Goal: Task Accomplishment & Management: Manage account settings

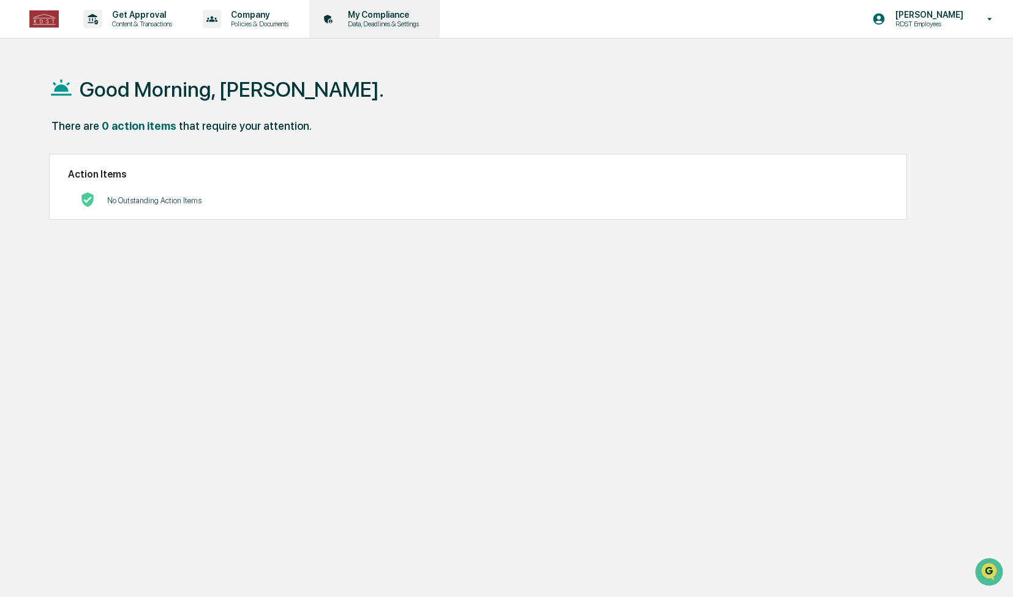
click at [353, 23] on p "Data, Deadlines & Settings" at bounding box center [381, 24] width 87 height 9
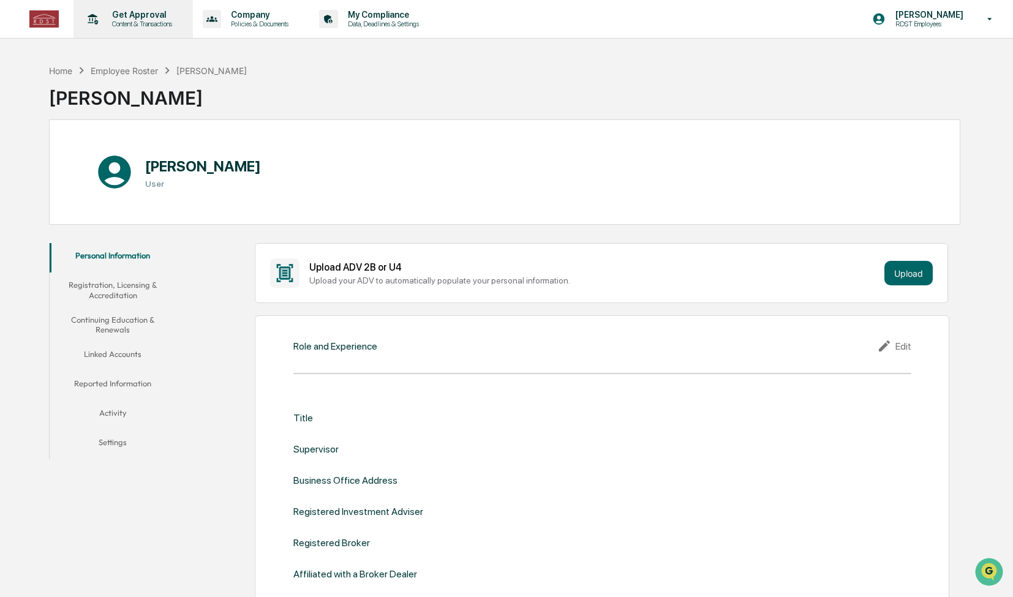
click at [160, 14] on p "Get Approval" at bounding box center [140, 15] width 76 height 10
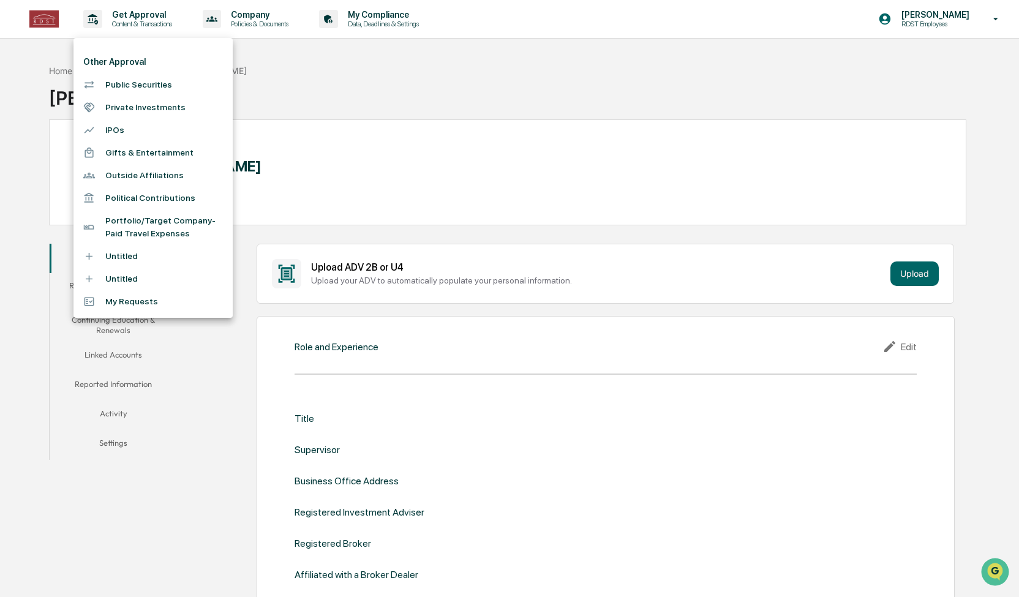
drag, startPoint x: 137, startPoint y: 171, endPoint x: 56, endPoint y: 238, distance: 104.9
click at [56, 238] on div "Other Approval Public Securities Private Investments IPOs Gifts & Entertainment…" at bounding box center [509, 298] width 1019 height 597
click at [256, 23] on div at bounding box center [509, 298] width 1019 height 597
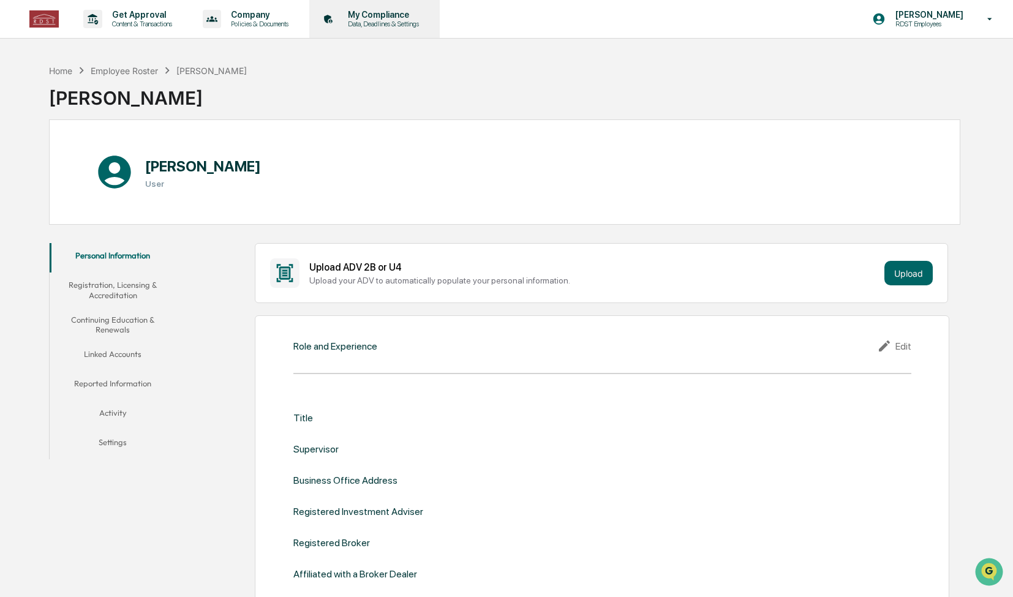
click at [371, 21] on p "Data, Deadlines & Settings" at bounding box center [381, 24] width 87 height 9
click at [268, 24] on p "Policies & Documents" at bounding box center [257, 24] width 73 height 9
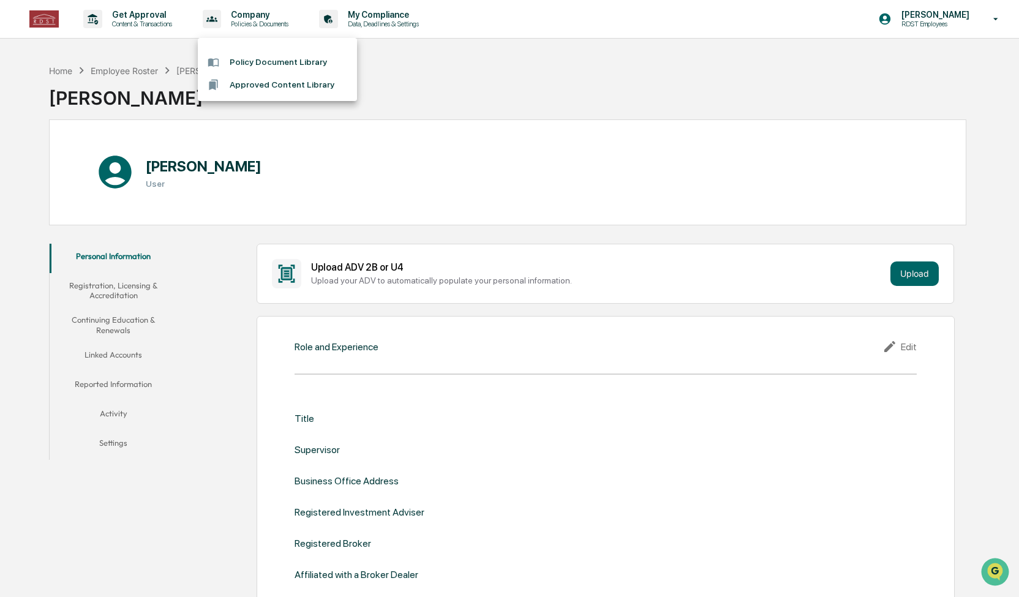
click at [175, 25] on div at bounding box center [509, 298] width 1019 height 597
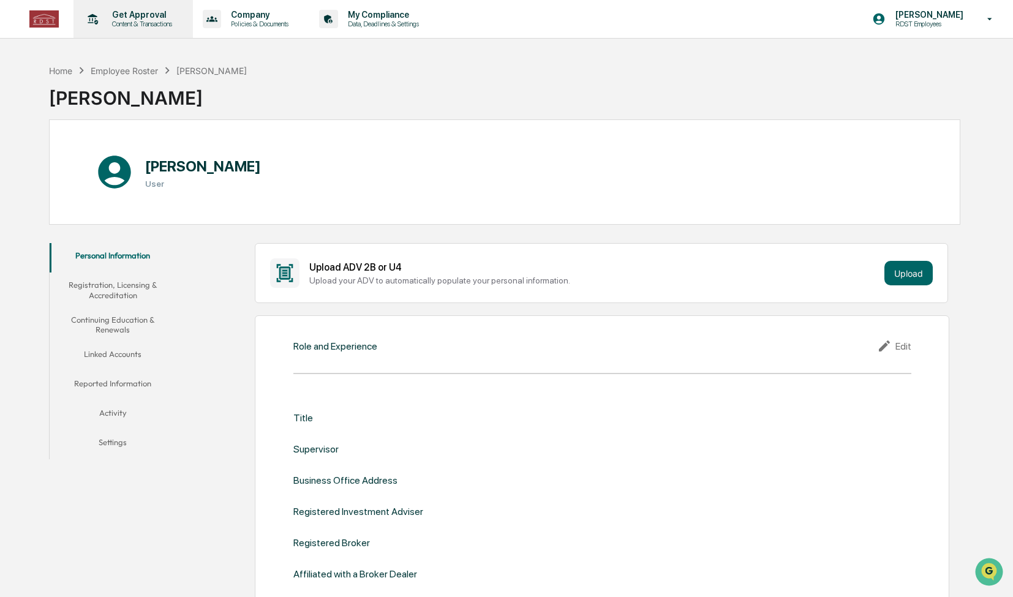
click at [116, 23] on p "Content & Transactions" at bounding box center [140, 24] width 76 height 9
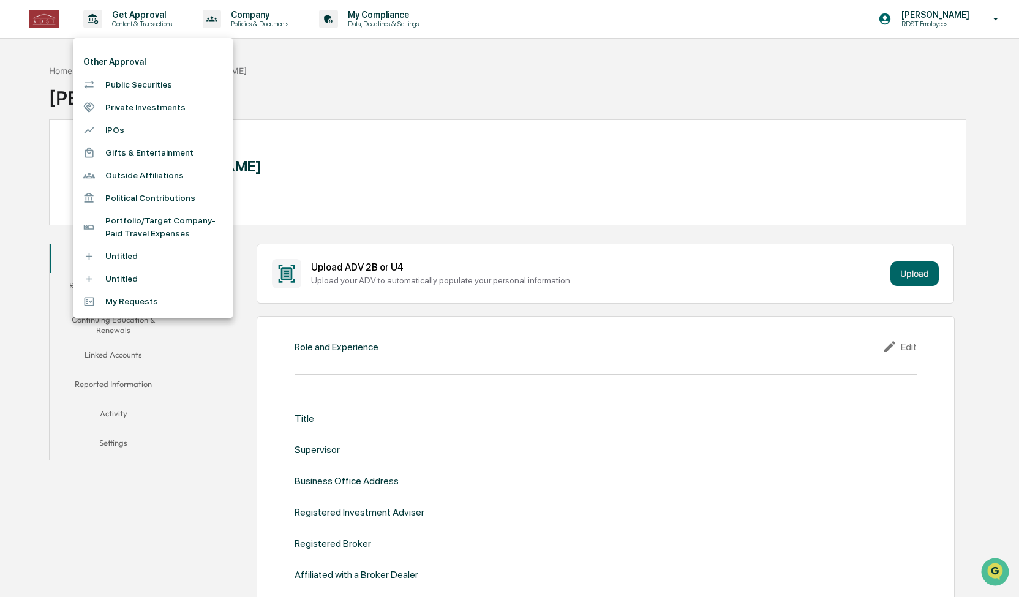
click at [126, 85] on li "Public Securities" at bounding box center [152, 84] width 159 height 23
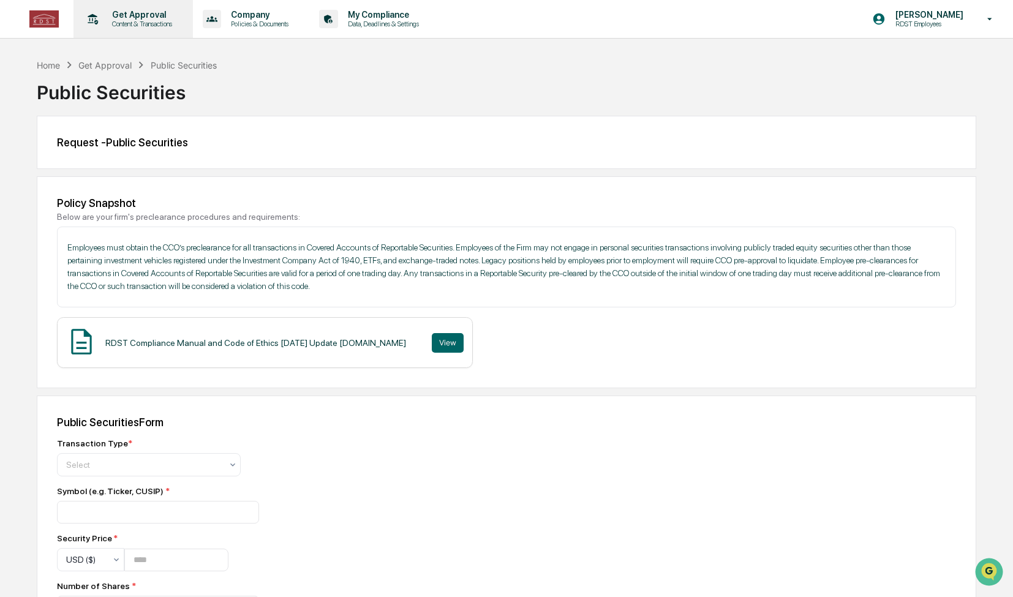
click at [151, 17] on p "Get Approval" at bounding box center [140, 15] width 76 height 10
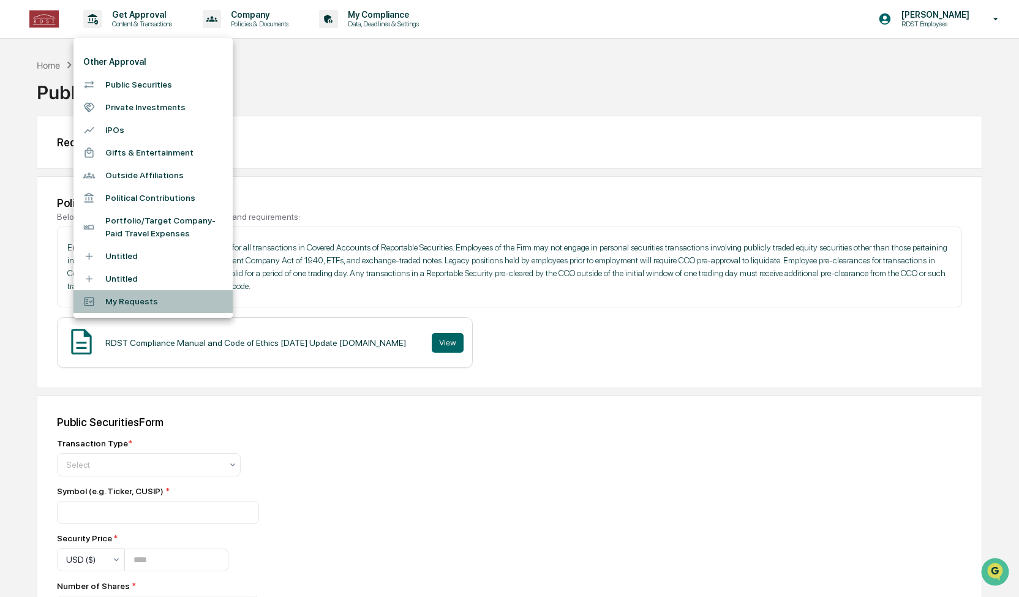
click at [116, 300] on li "My Requests" at bounding box center [152, 301] width 159 height 23
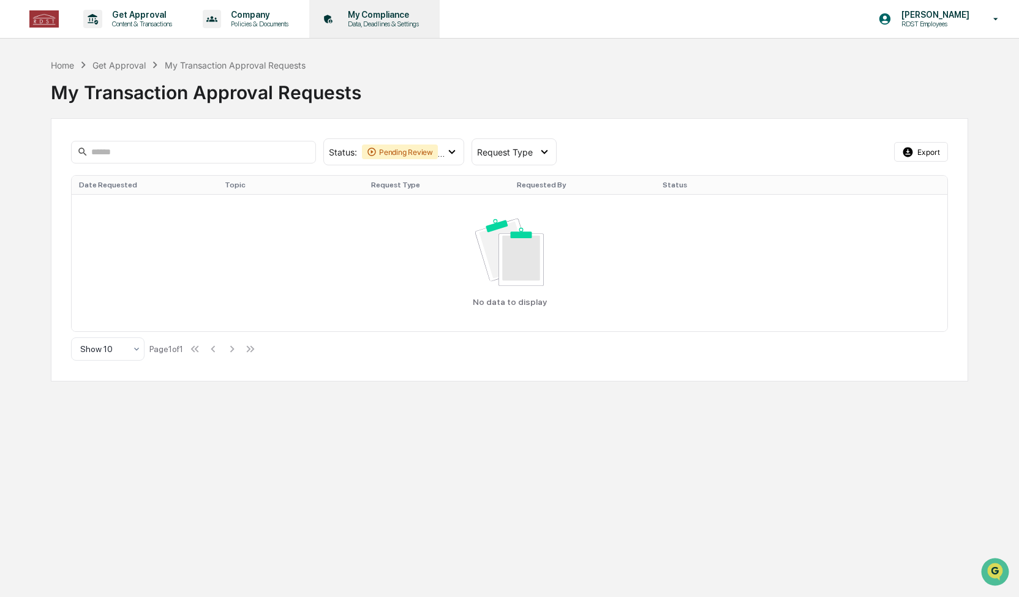
click at [383, 29] on div "My Compliance Data, Deadlines & Settings" at bounding box center [373, 19] width 118 height 38
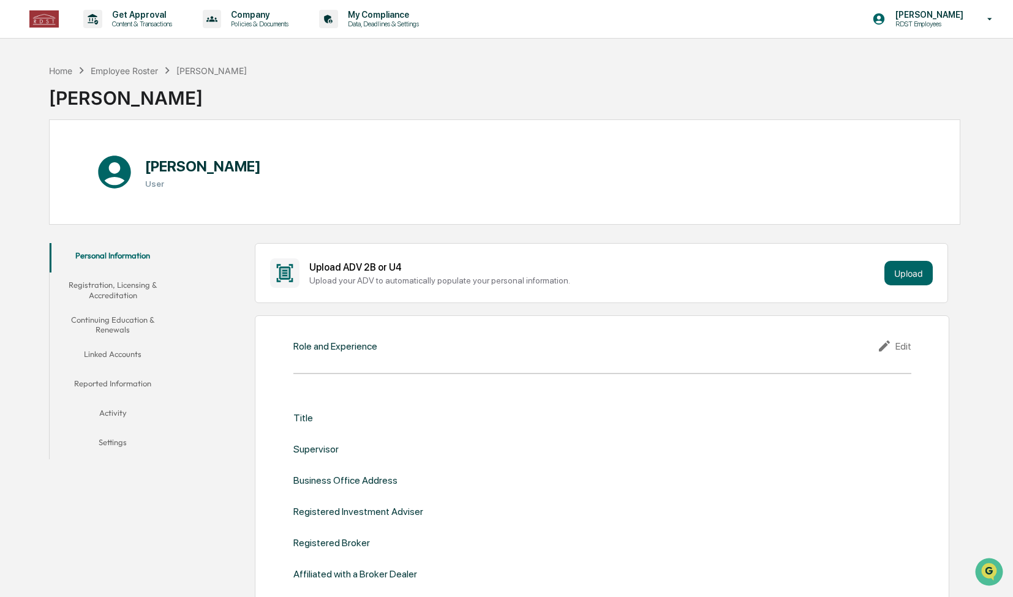
click at [117, 352] on button "Linked Accounts" at bounding box center [113, 356] width 127 height 29
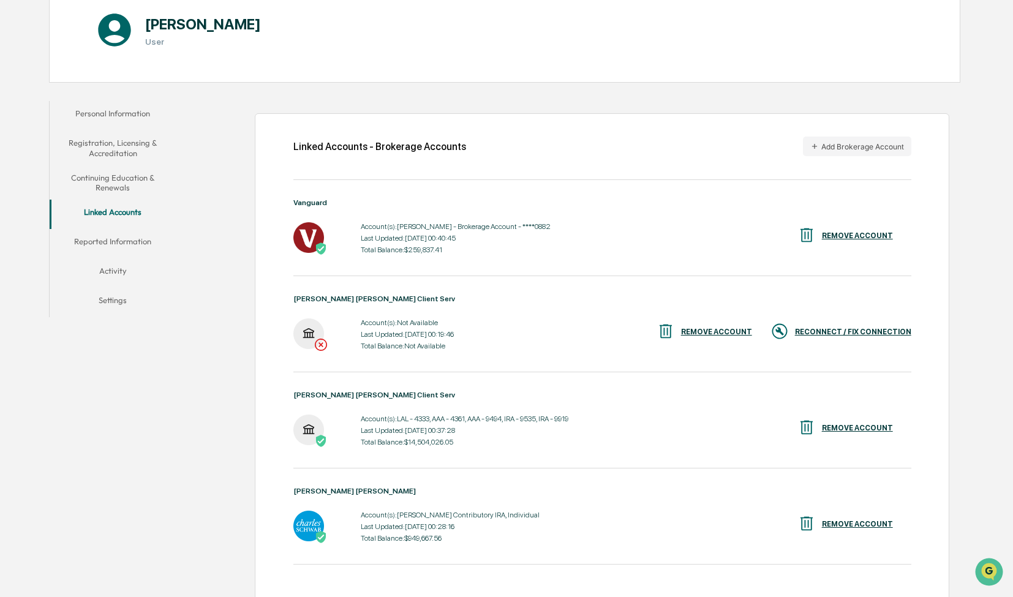
scroll to position [156, 0]
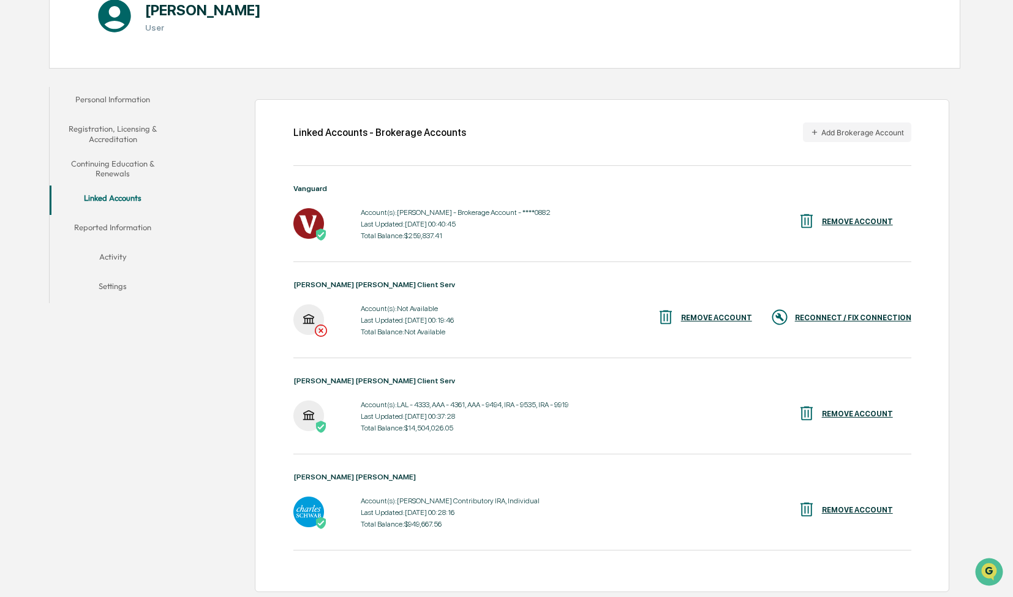
click at [865, 317] on div "RECONNECT / FIX CONNECTION" at bounding box center [853, 318] width 116 height 9
click at [704, 319] on div "REMOVE ACCOUNT" at bounding box center [716, 318] width 71 height 9
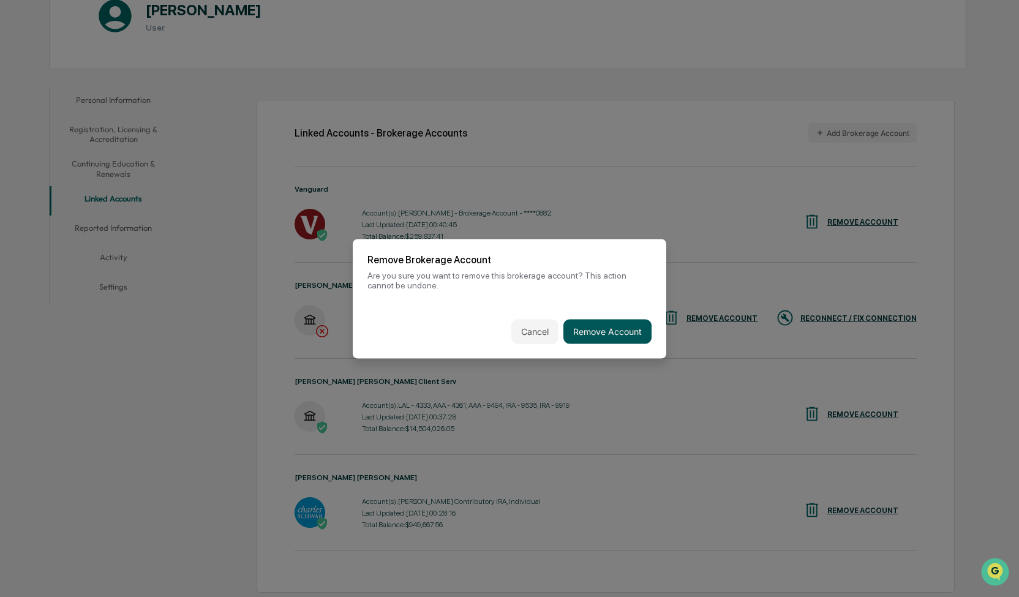
click at [602, 340] on button "Remove Account" at bounding box center [607, 331] width 88 height 24
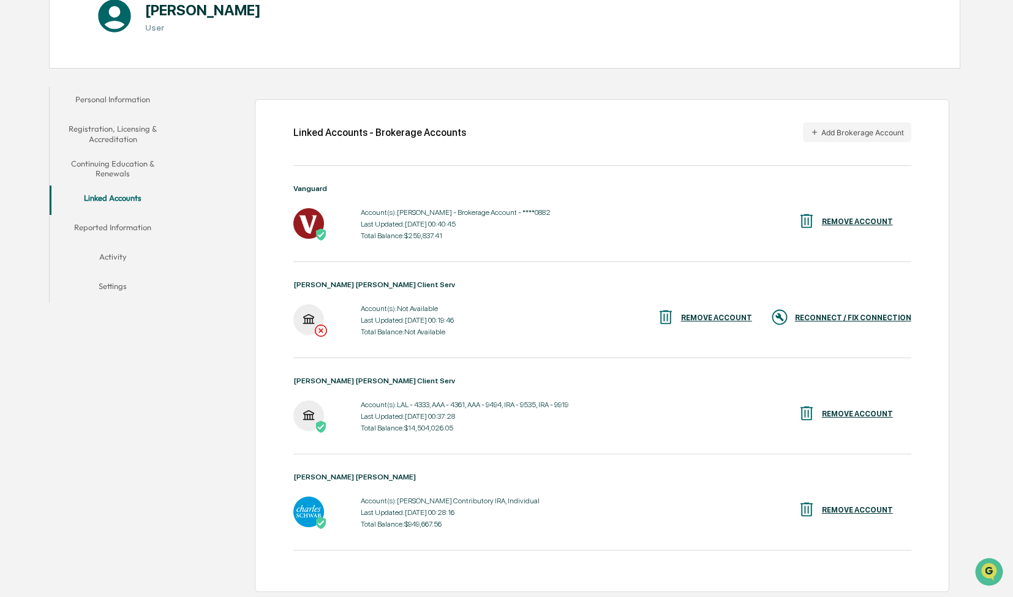
scroll to position [60, 0]
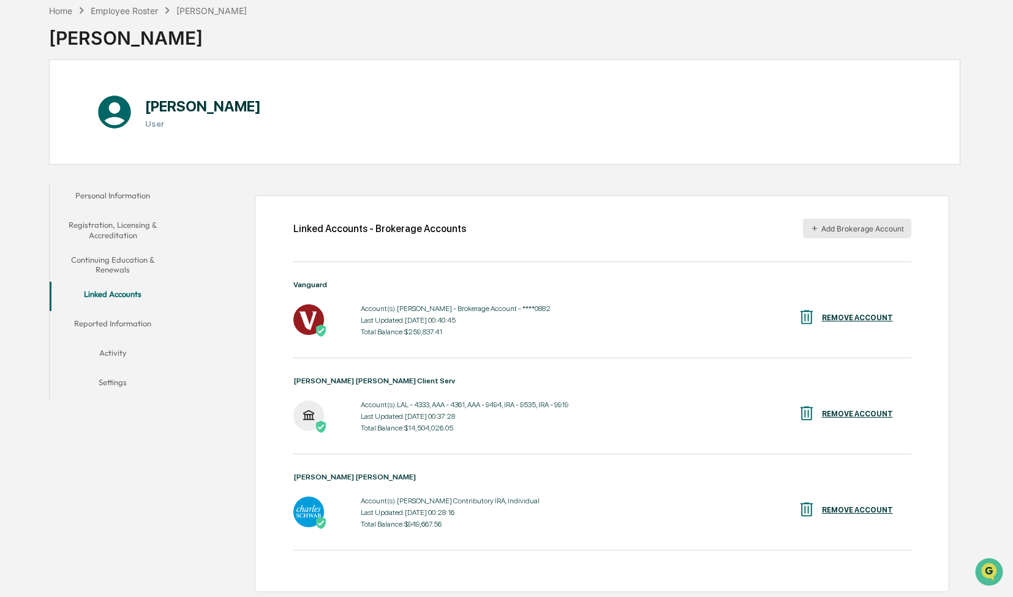
click at [846, 219] on button "Add Brokerage Account" at bounding box center [857, 229] width 108 height 20
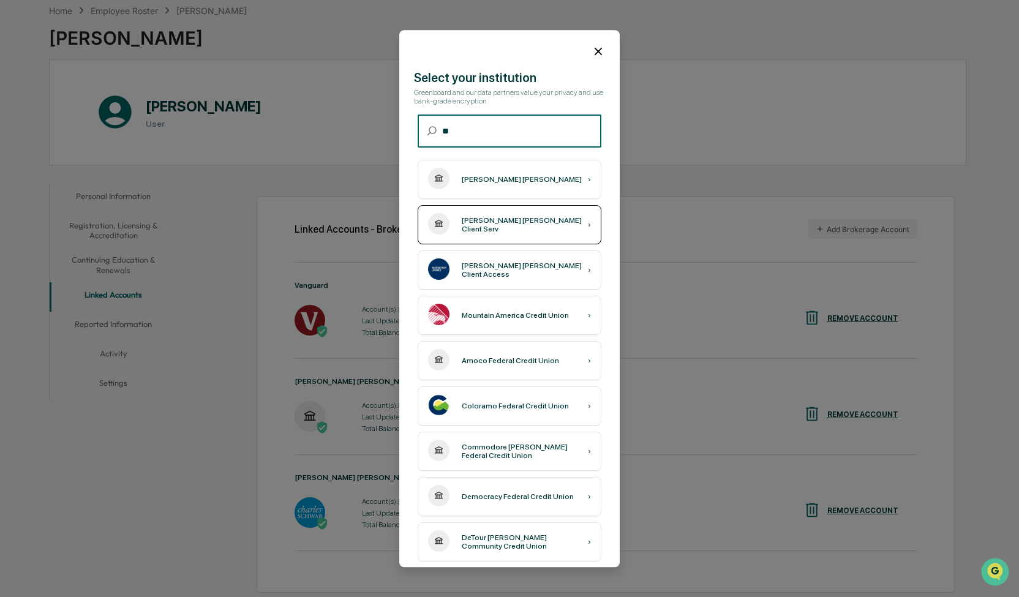
type input "**"
click at [482, 222] on div "[PERSON_NAME] [PERSON_NAME] Client Serv" at bounding box center [525, 224] width 126 height 17
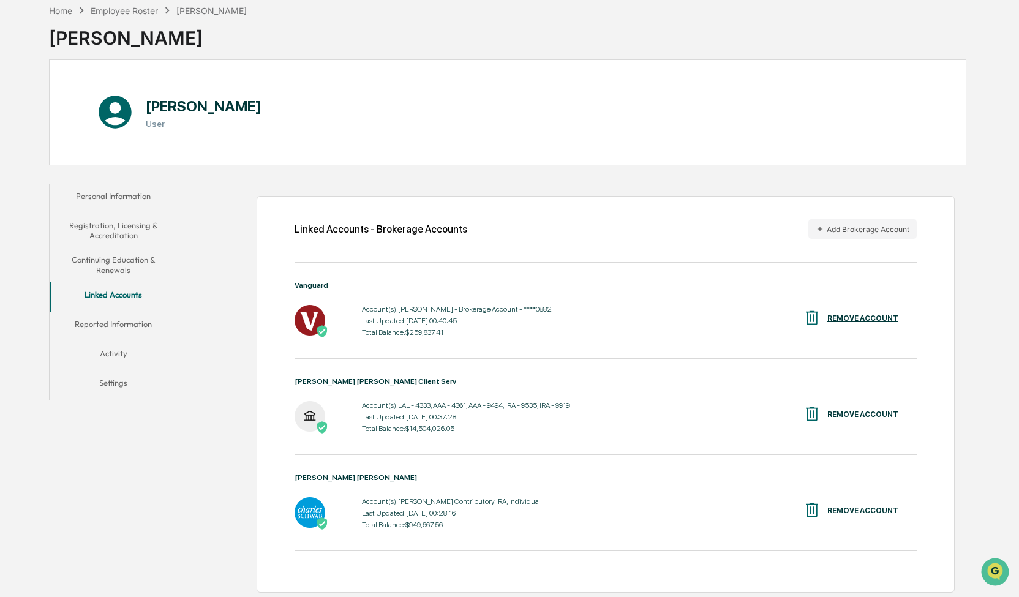
click at [937, 254] on div "Linked Accounts - Brokerage Accounts Add Brokerage Account Vanguard Account(s):…" at bounding box center [606, 394] width 699 height 397
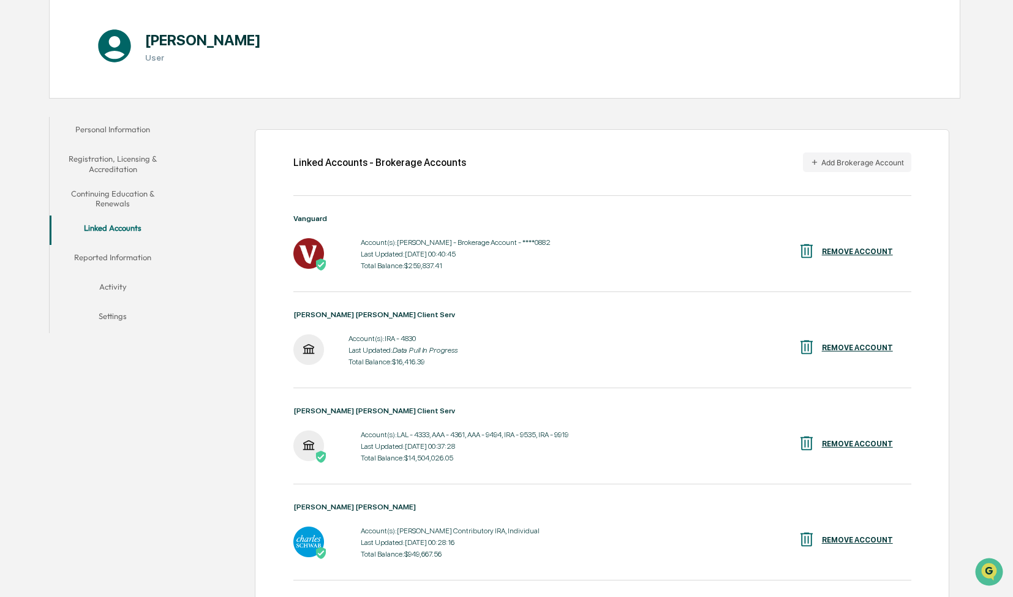
scroll to position [156, 0]
